Goal: Book appointment/travel/reservation

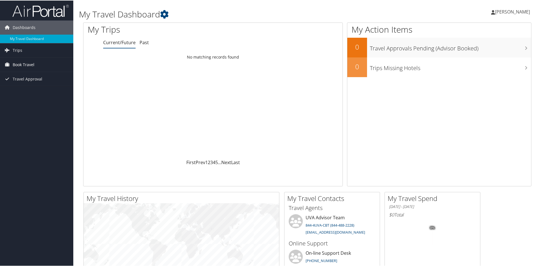
click at [28, 62] on span "Book Travel" at bounding box center [24, 64] width 22 height 14
click at [24, 92] on link "Book/Manage Online Trips" at bounding box center [36, 92] width 73 height 8
